Goal: Navigation & Orientation: Find specific page/section

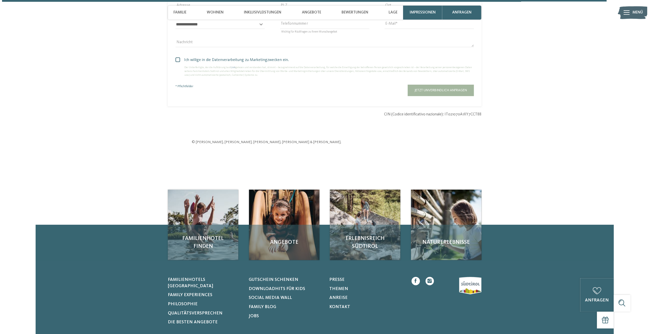
scroll to position [1885, 0]
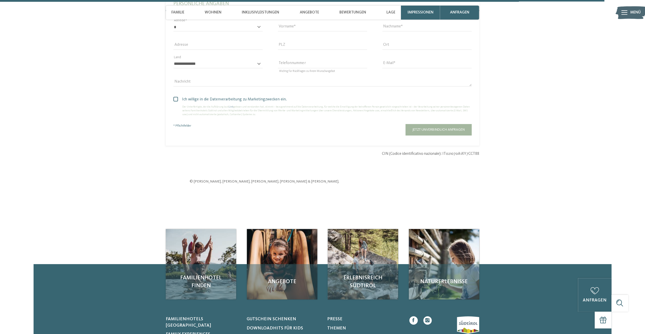
click at [622, 12] on icon at bounding box center [625, 12] width 6 height 5
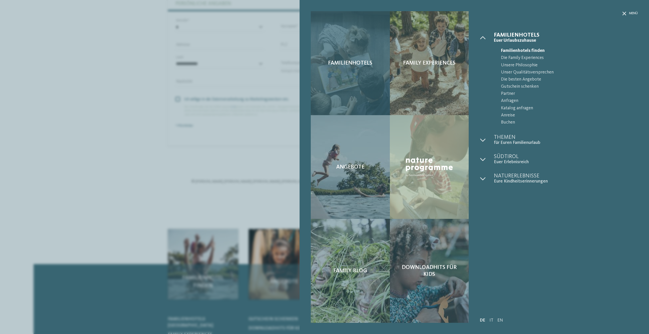
click at [364, 83] on div "Familienhotels" at bounding box center [350, 63] width 79 height 104
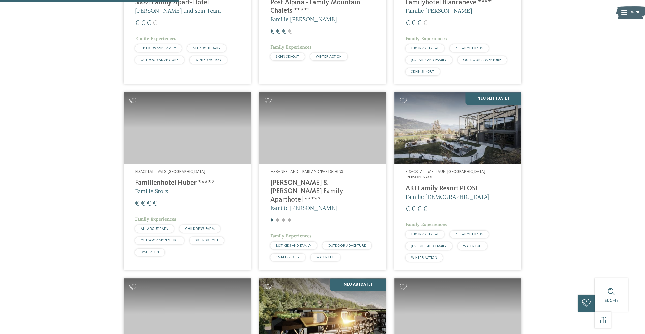
scroll to position [585, 0]
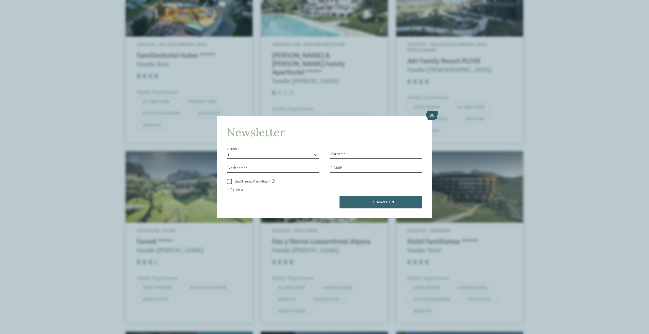
click at [431, 113] on icon at bounding box center [432, 116] width 12 height 10
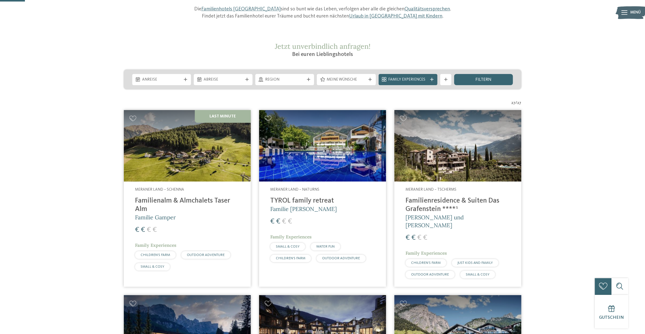
scroll to position [0, 0]
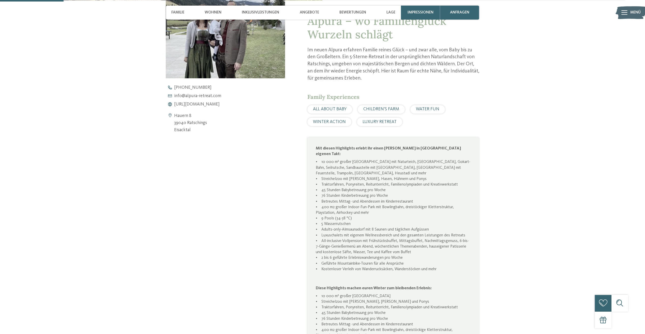
scroll to position [76, 0]
